Goal: Transaction & Acquisition: Purchase product/service

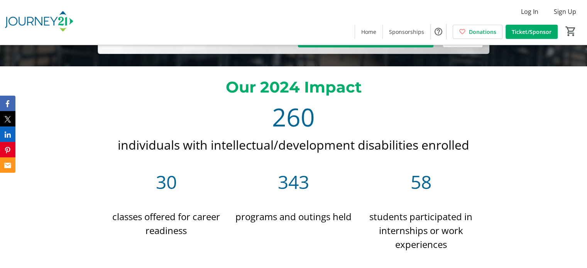
scroll to position [154, 0]
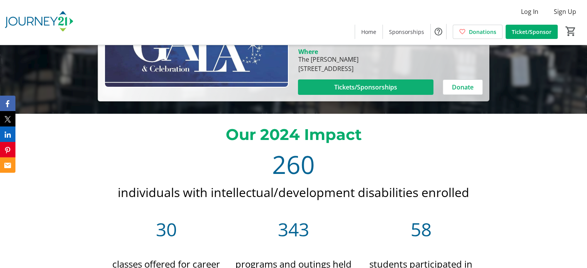
click at [349, 87] on span "Tickets/Sponsorships" at bounding box center [365, 87] width 63 height 9
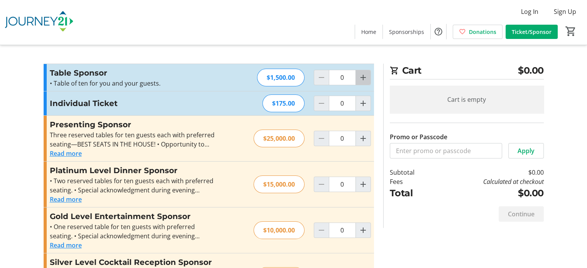
click at [361, 77] on mat-icon "Increment by one" at bounding box center [363, 77] width 9 height 9
type input "1"
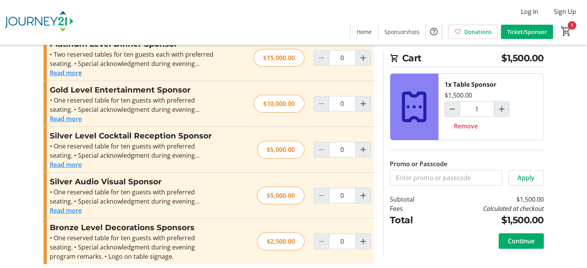
scroll to position [131, 0]
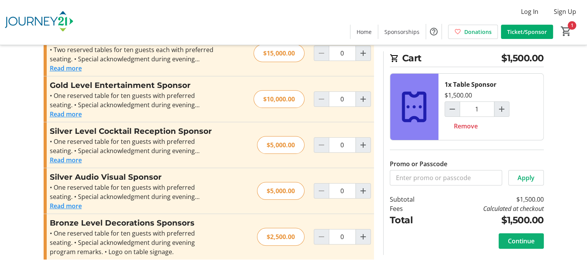
click at [533, 241] on span "Continue" at bounding box center [521, 241] width 27 height 9
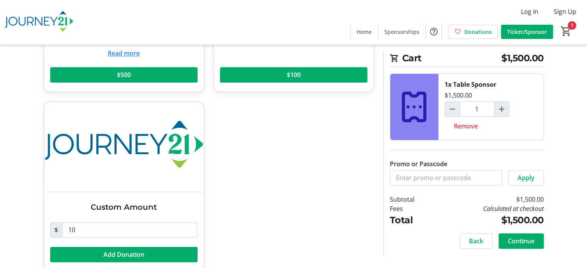
scroll to position [621, 0]
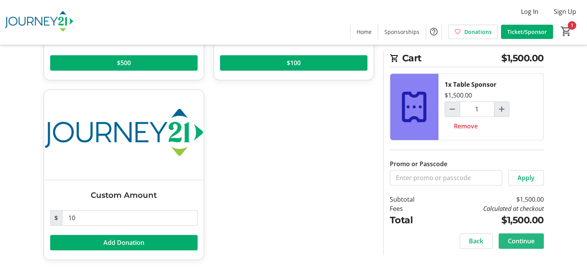
click at [531, 237] on span "Continue" at bounding box center [521, 241] width 27 height 9
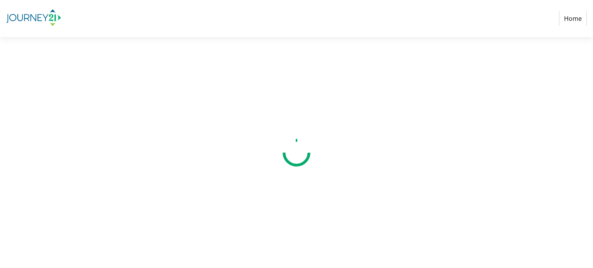
select select "US"
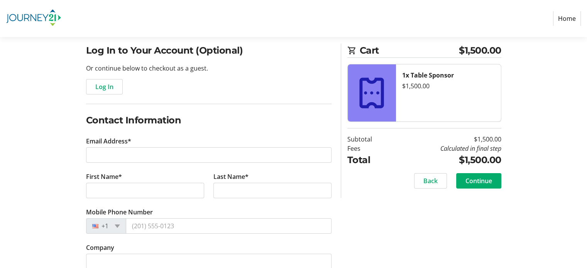
scroll to position [77, 0]
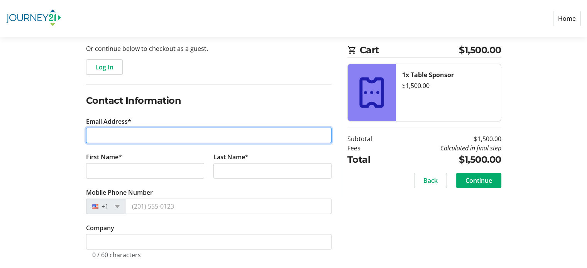
click at [111, 137] on input "Email Address*" at bounding box center [209, 135] width 246 height 15
type input "[PERSON_NAME][EMAIL_ADDRESS][DOMAIN_NAME]"
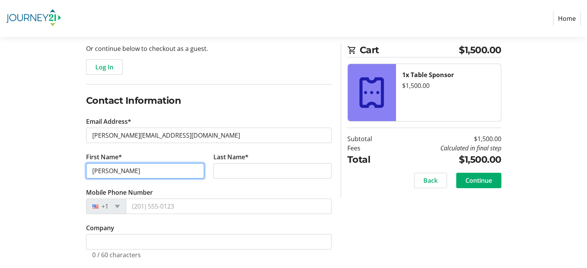
type input "[PERSON_NAME]"
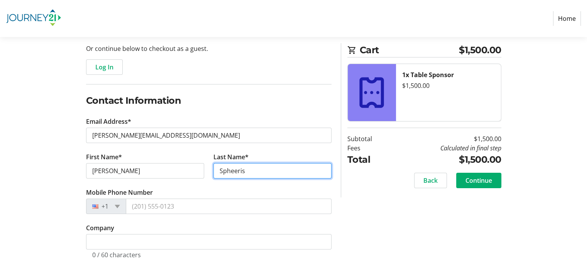
type input "Spheeris"
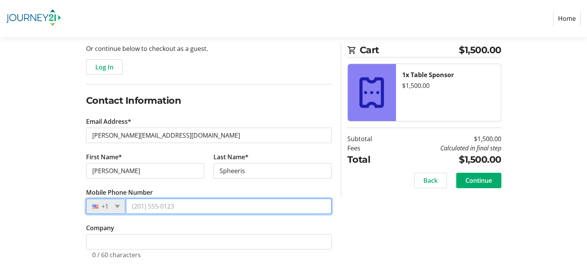
click at [133, 205] on input "Mobile Phone Number" at bounding box center [229, 206] width 206 height 15
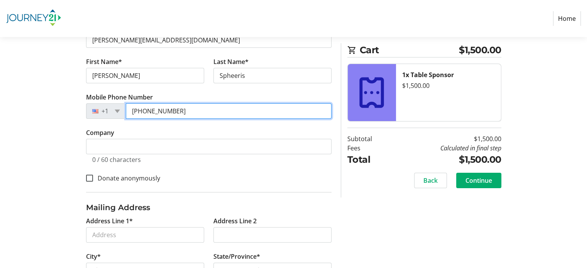
scroll to position [193, 0]
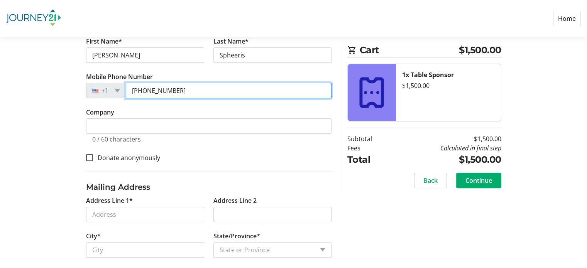
type input "[PHONE_NUMBER]"
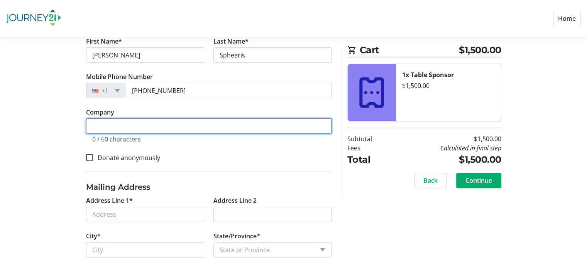
click at [159, 131] on input "Company" at bounding box center [209, 126] width 246 height 15
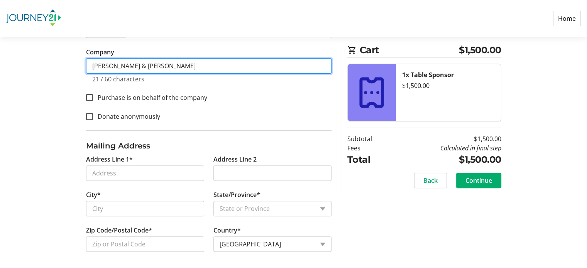
scroll to position [254, 0]
type input "[PERSON_NAME] & [PERSON_NAME]"
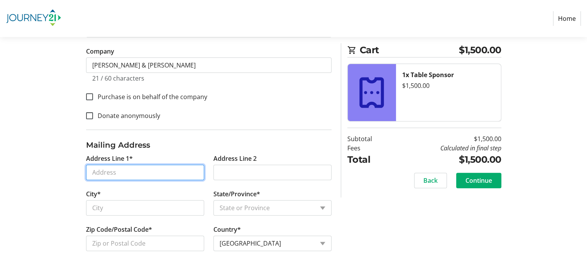
click at [108, 170] on input "Address Line 1*" at bounding box center [145, 172] width 118 height 15
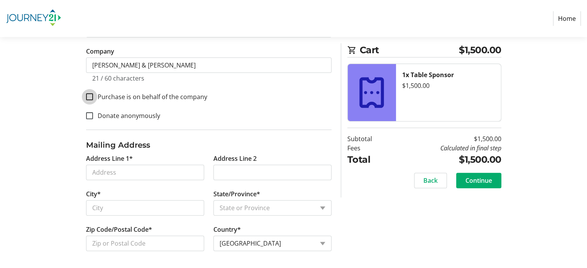
click at [88, 97] on input "Purchase is on behalf of the company" at bounding box center [89, 96] width 7 height 7
checkbox input "true"
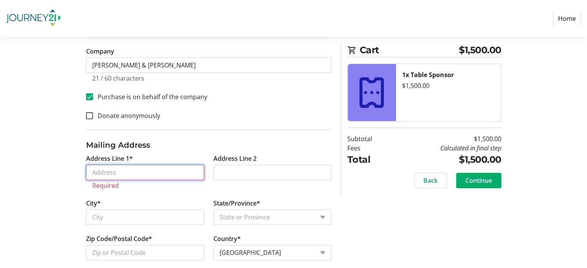
click at [90, 165] on input "Address Line 1*" at bounding box center [145, 172] width 118 height 15
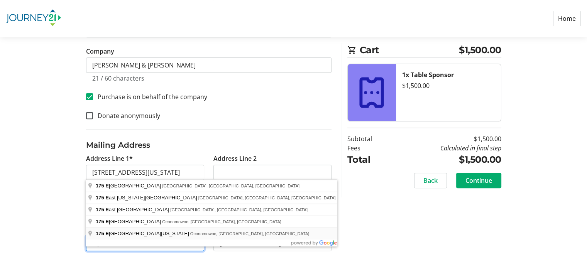
type input "[STREET_ADDRESS][US_STATE]"
type input "Oconomowoc"
select select "WI"
type input "53066"
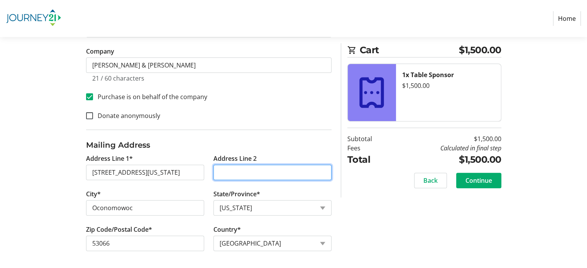
click at [245, 166] on input "Address Line 2" at bounding box center [273, 172] width 118 height 15
type input "Ste A"
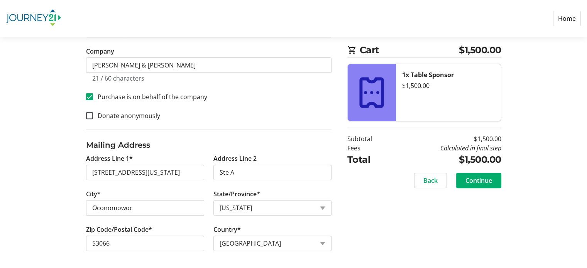
click at [54, 207] on div "Log In to Your Account (Optional) Or continue below to checkout as a guest. Log…" at bounding box center [294, 58] width 510 height 423
click at [487, 185] on span "Continue" at bounding box center [479, 180] width 27 height 9
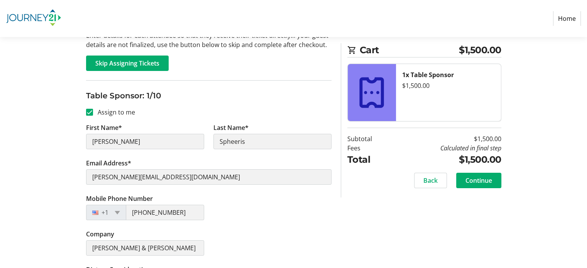
scroll to position [77, 0]
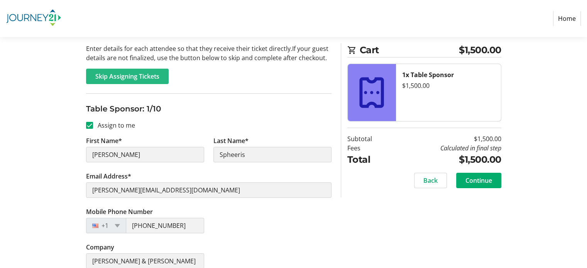
click at [124, 77] on span "Skip Assigning Tickets" at bounding box center [127, 76] width 64 height 9
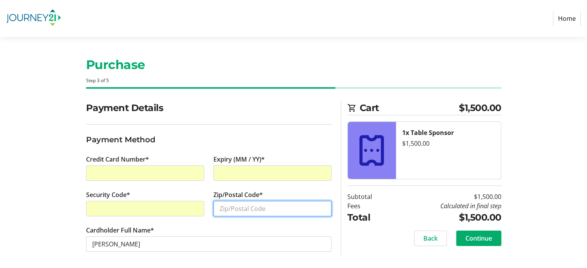
click at [220, 208] on input "Zip/Postal Code*" at bounding box center [273, 208] width 118 height 15
type input "53066"
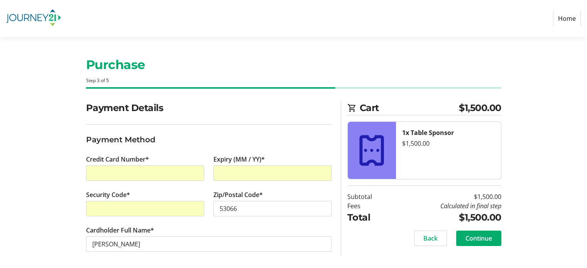
click at [60, 203] on div "Payment Details Payment Method Credit Card Number* Expiry (MM / YY)* Security C…" at bounding box center [294, 186] width 510 height 170
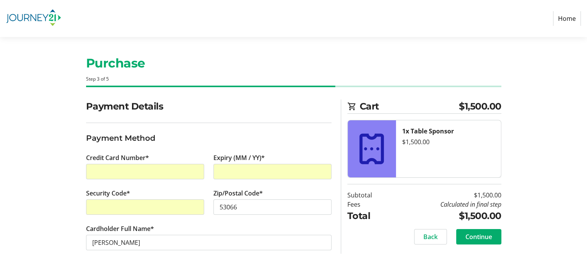
scroll to position [2, 0]
click at [486, 237] on span "Continue" at bounding box center [479, 236] width 27 height 9
